Goal: Check status: Check status

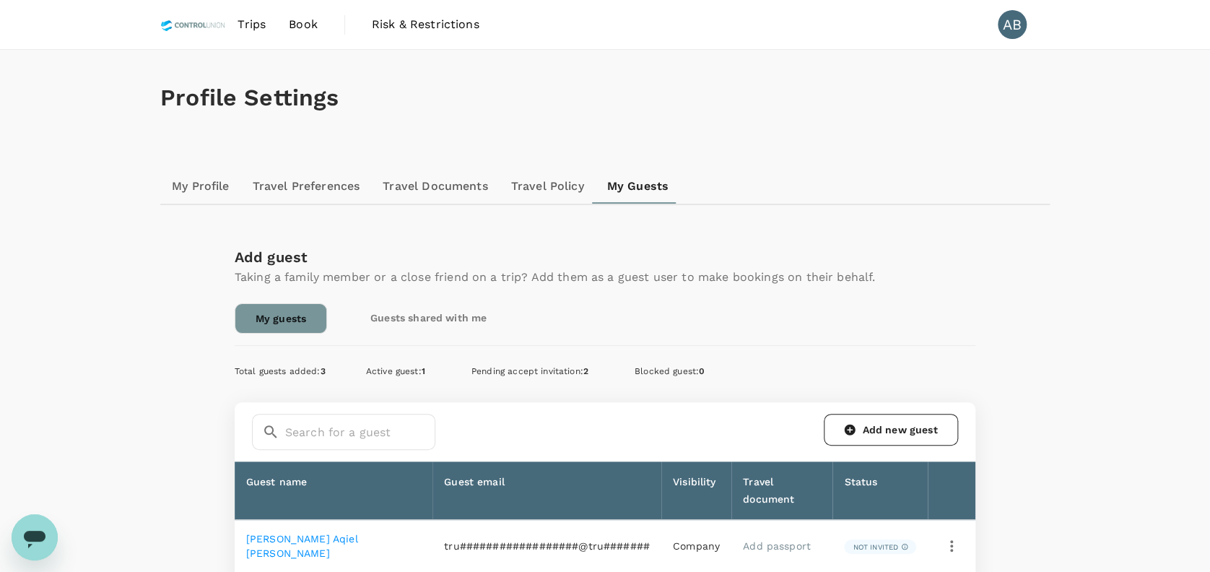
click at [252, 23] on span "Trips" at bounding box center [252, 24] width 28 height 17
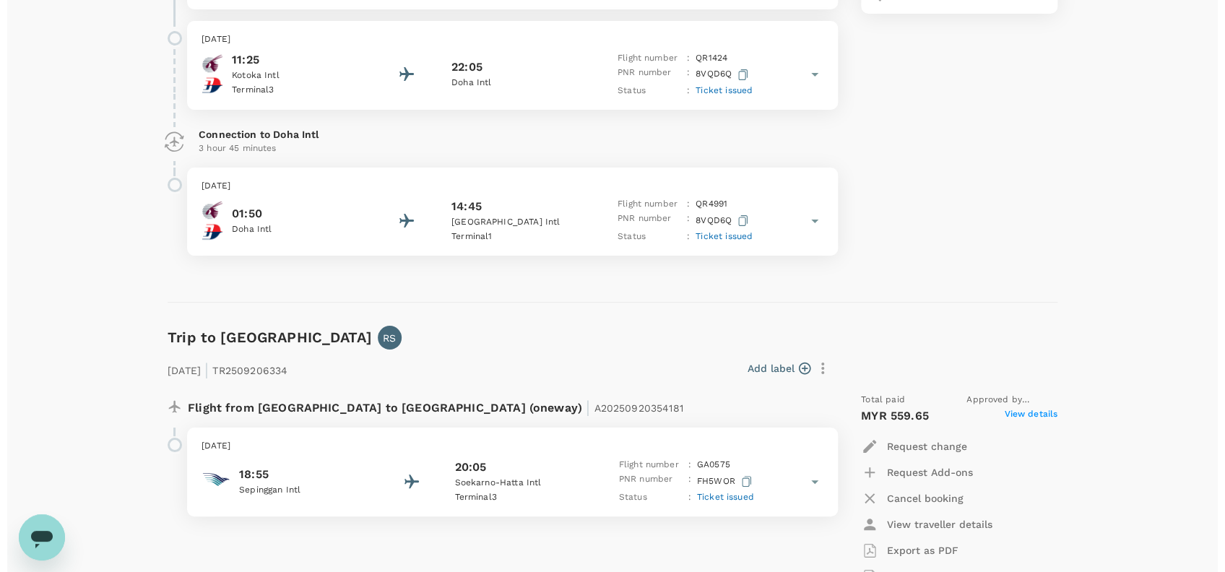
scroll to position [2792, 0]
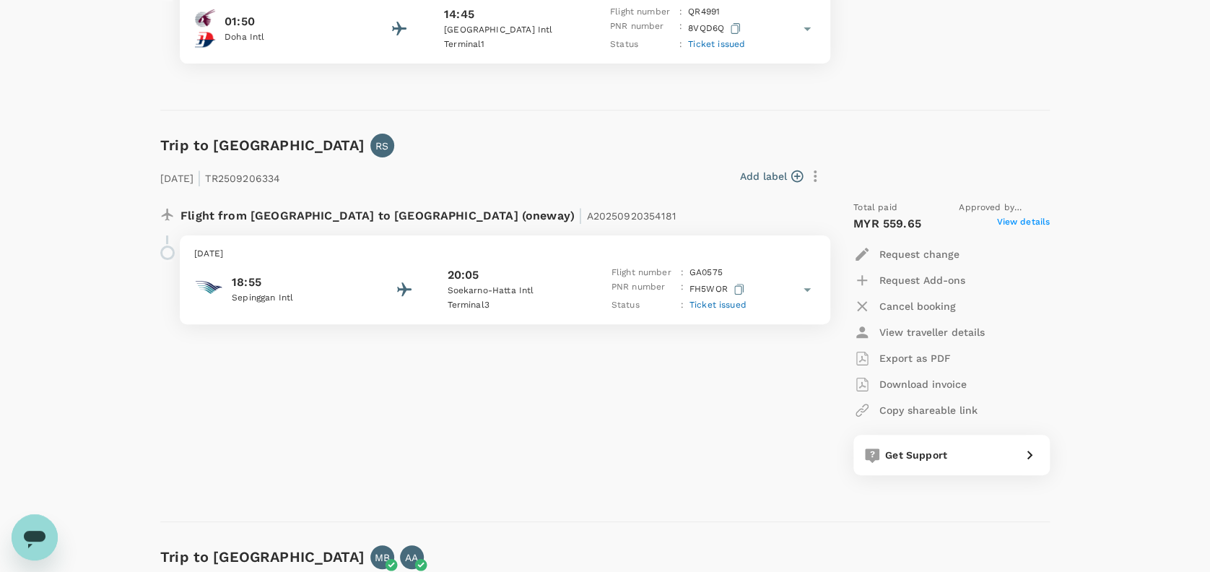
click at [315, 390] on div "Flight from [GEOGRAPHIC_DATA] to [GEOGRAPHIC_DATA] (oneway) | A20250920354181 […" at bounding box center [487, 338] width 676 height 298
click at [1021, 220] on span "View details" at bounding box center [1023, 223] width 53 height 17
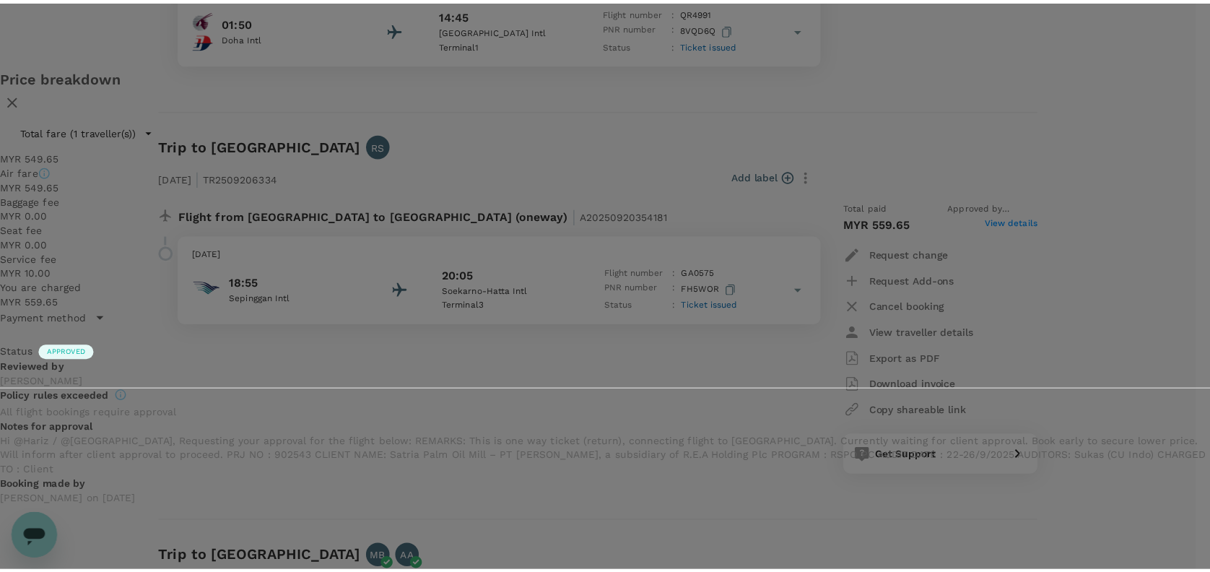
scroll to position [92, 0]
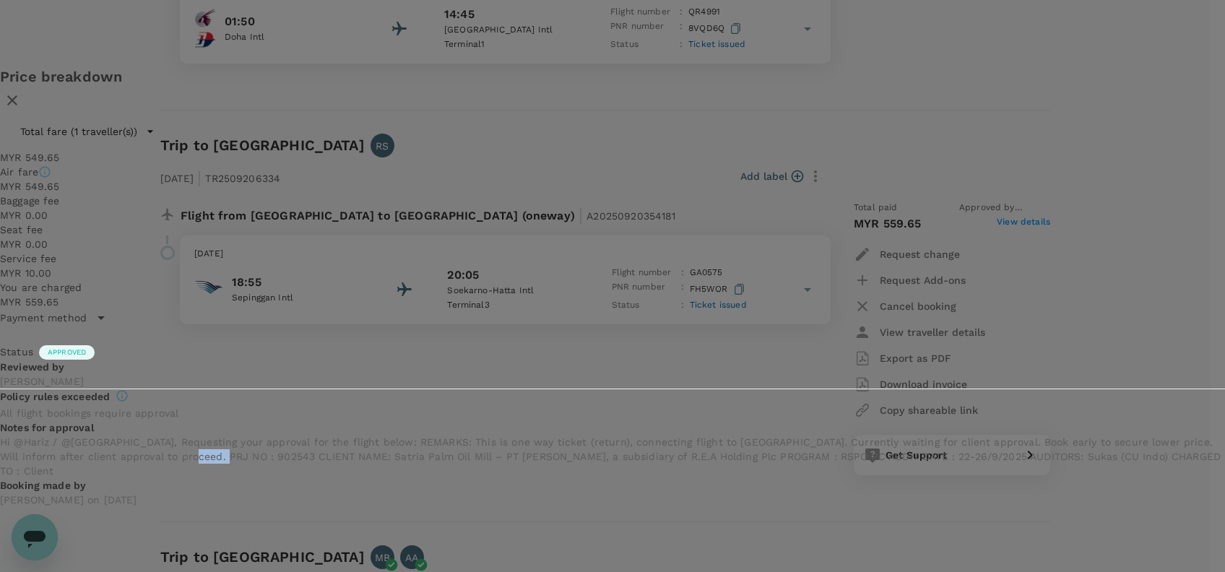
drag, startPoint x: 688, startPoint y: 341, endPoint x: 650, endPoint y: 343, distance: 38.3
click at [650, 343] on div "Status Approved Reviewed by [PERSON_NAME] Deshapriya Policy rules exceeded All …" at bounding box center [612, 422] width 1225 height 169
click at [755, 506] on p "[PERSON_NAME] on [DATE]" at bounding box center [612, 500] width 1225 height 14
drag, startPoint x: 744, startPoint y: 360, endPoint x: 758, endPoint y: 393, distance: 35.9
click at [745, 435] on p "Hi @Hariz / @[GEOGRAPHIC_DATA], Requesting your approval for the flight below: …" at bounding box center [612, 456] width 1225 height 43
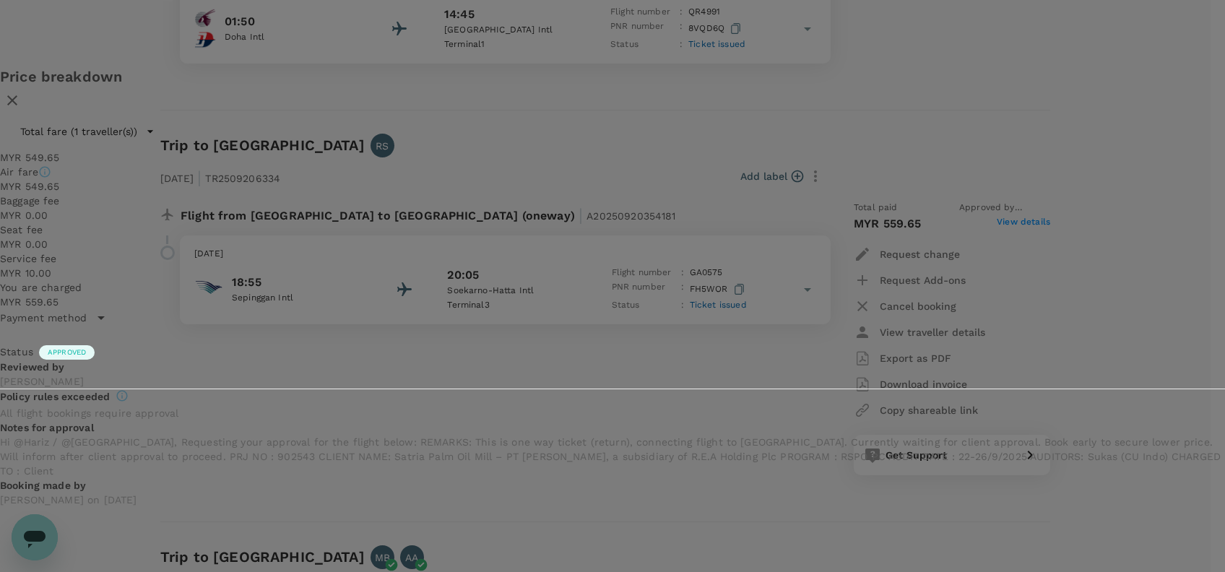
click at [21, 92] on icon "button" at bounding box center [12, 100] width 17 height 17
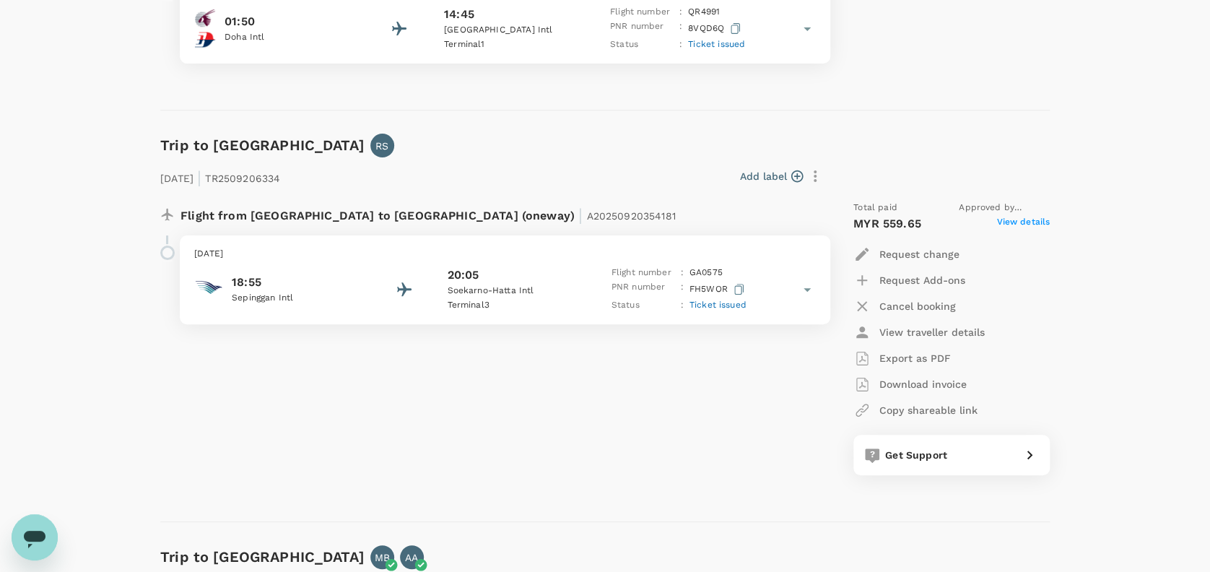
click at [937, 112] on div "Trip to [GEOGRAPHIC_DATA] [GEOGRAPHIC_DATA] [DATE] | TR2509206334 Add label Fli…" at bounding box center [599, 316] width 901 height 412
